Goal: Find specific page/section: Find specific page/section

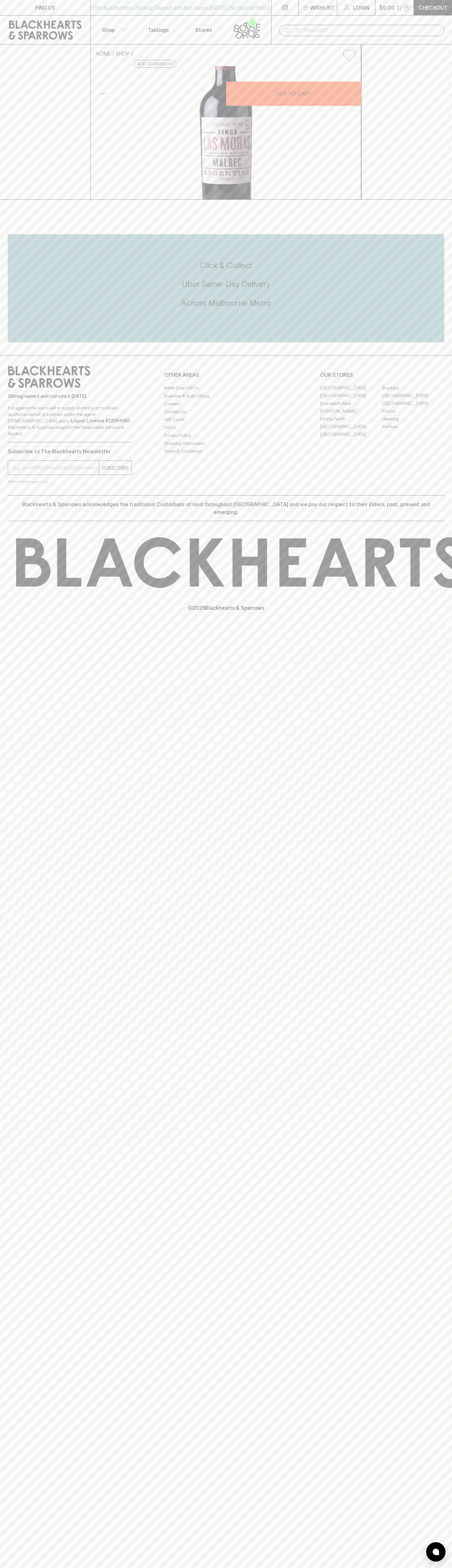
click at [168, 30] on p "Tastings" at bounding box center [158, 30] width 21 height 8
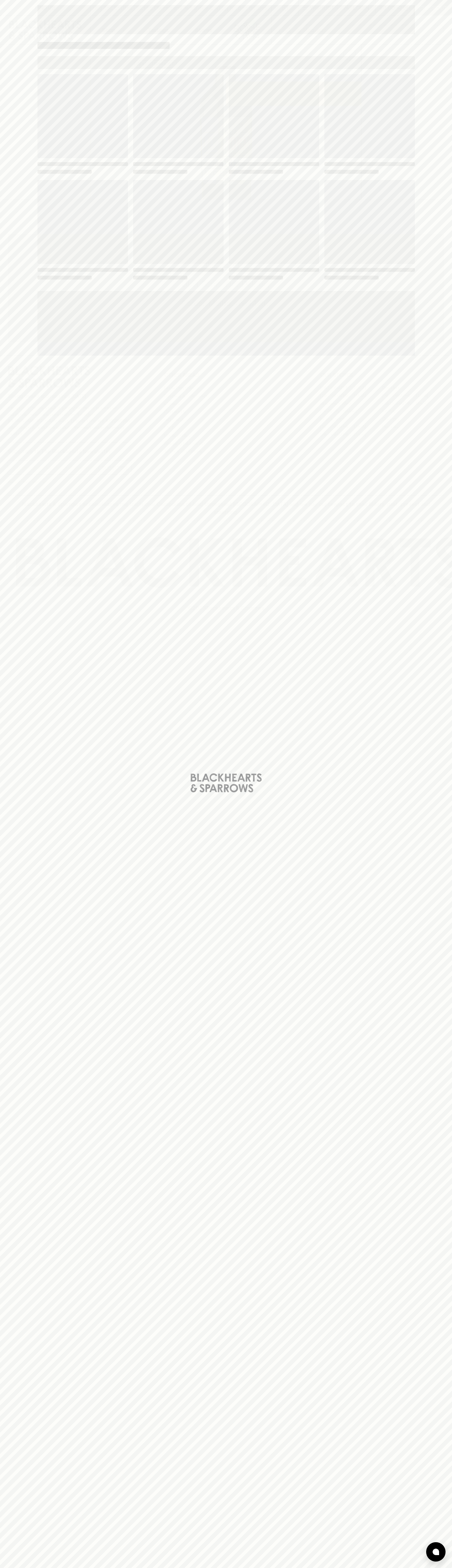
click at [431, 3] on div "Loading" at bounding box center [226, 784] width 452 height 1568
click at [404, 1567] on html "FIND US | No Bad Bottles | Sibling Owned and Run Since 2006 | No Bad Bottles | …" at bounding box center [226, 784] width 452 height 1568
click at [2, 1345] on div "Loading" at bounding box center [226, 784] width 452 height 1568
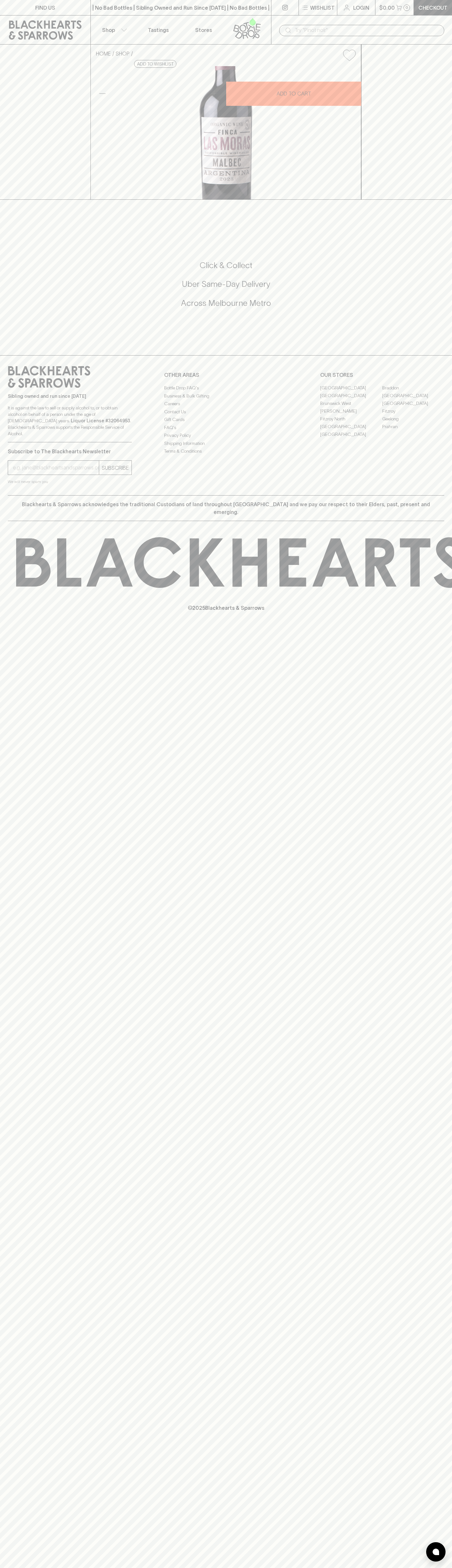
click at [351, 399] on link "[GEOGRAPHIC_DATA]" at bounding box center [351, 395] width 62 height 8
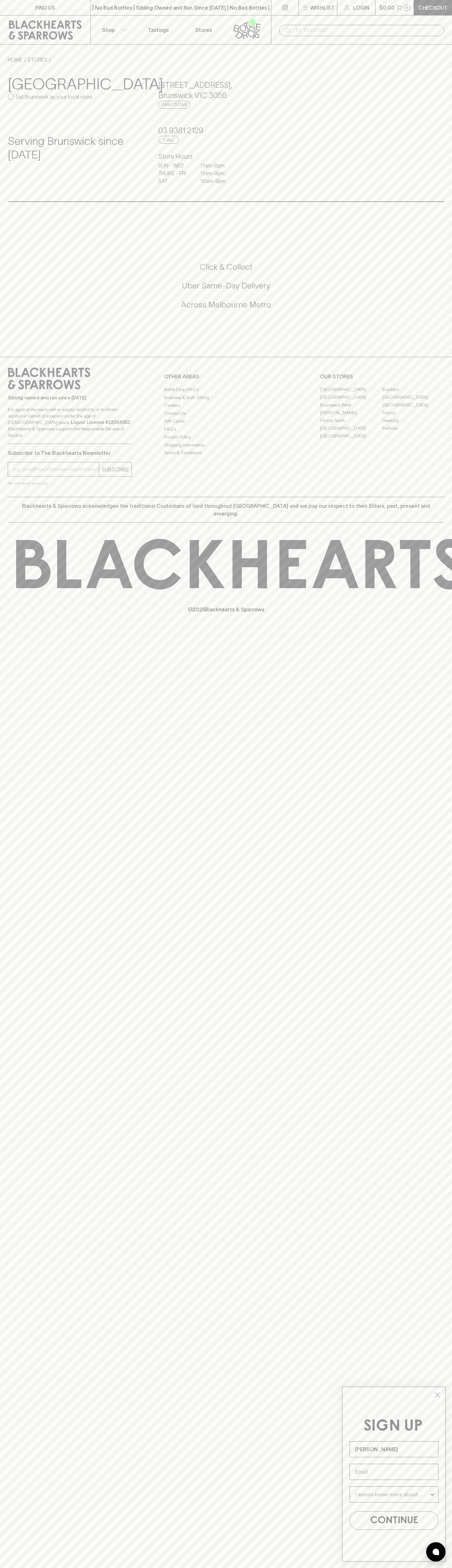
type input "John Smith"
